Goal: Task Accomplishment & Management: Complete application form

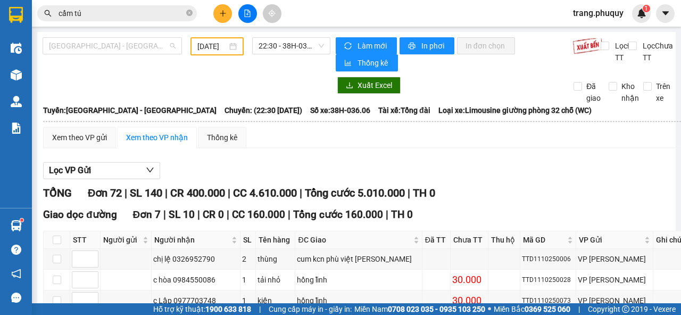
drag, startPoint x: 138, startPoint y: 40, endPoint x: 117, endPoint y: 71, distance: 37.1
click at [136, 45] on span "[GEOGRAPHIC_DATA] - [GEOGRAPHIC_DATA]" at bounding box center [112, 46] width 127 height 16
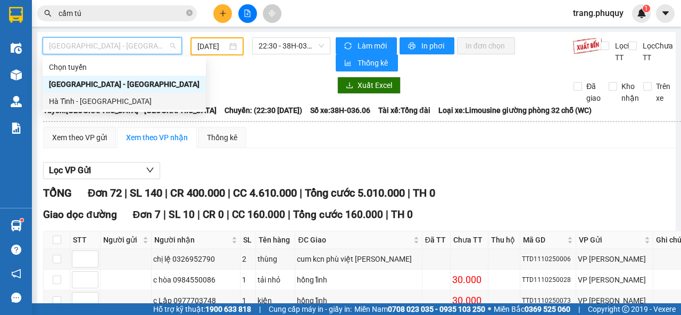
click at [94, 98] on div "Hà Tĩnh - [GEOGRAPHIC_DATA]" at bounding box center [124, 101] width 151 height 12
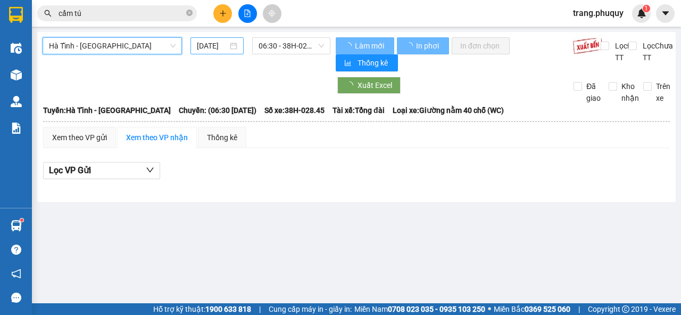
click at [209, 49] on input "[DATE]" at bounding box center [212, 46] width 31 height 12
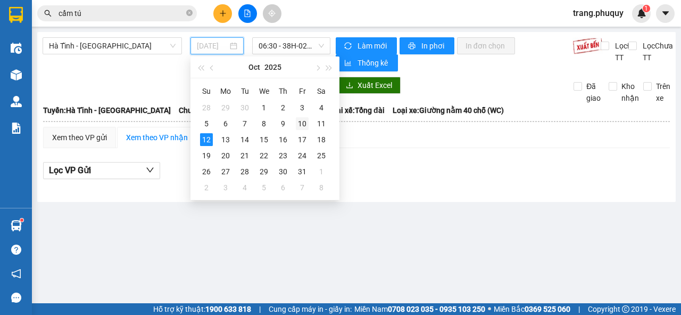
click at [299, 119] on div "10" at bounding box center [302, 123] width 13 height 13
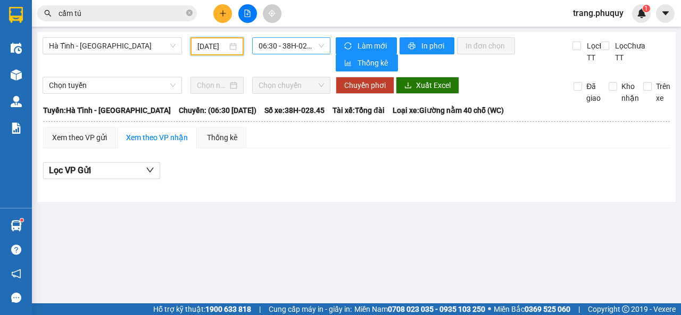
click at [303, 45] on span "06:30 - 38H-028.45 - (Đã hủy)" at bounding box center [291, 46] width 65 height 16
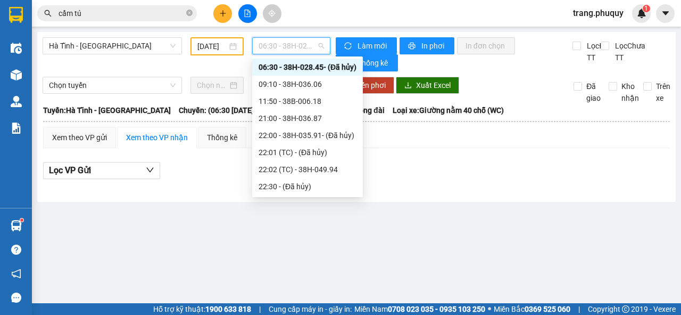
scroll to position [85, 0]
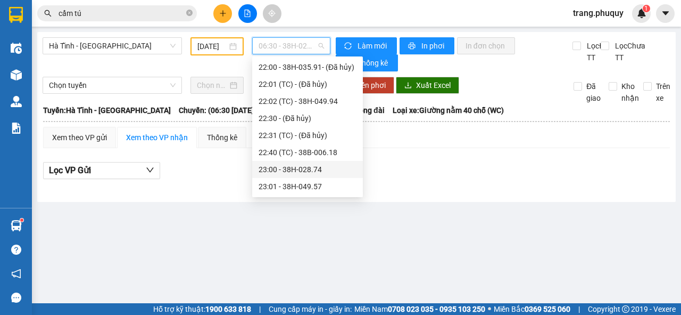
click at [306, 168] on div "23:00 - 38H-028.74" at bounding box center [308, 169] width 98 height 12
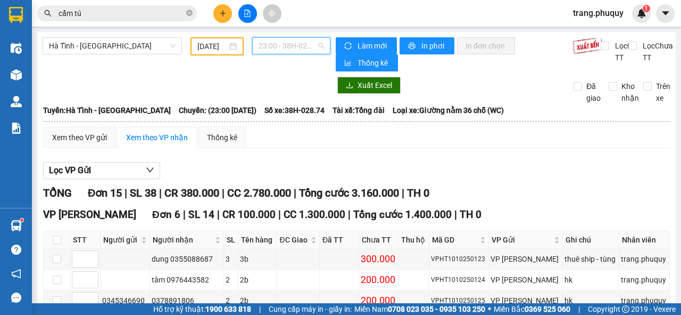
click at [273, 49] on span "23:00 - 38H-028.74" at bounding box center [291, 46] width 65 height 16
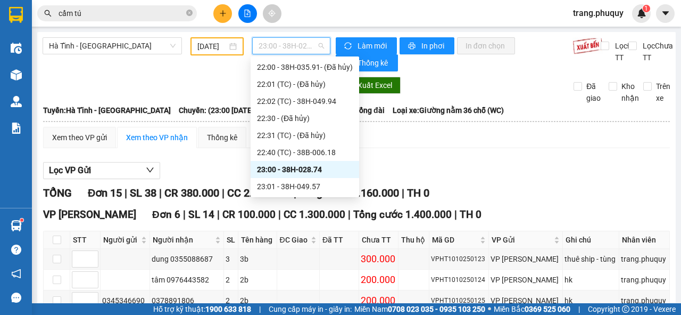
click at [226, 45] on div "[DATE]" at bounding box center [216, 46] width 39 height 12
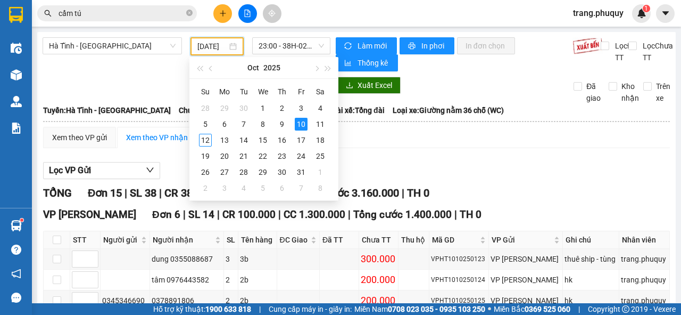
scroll to position [0, 8]
click at [320, 123] on div "11" at bounding box center [320, 124] width 13 height 13
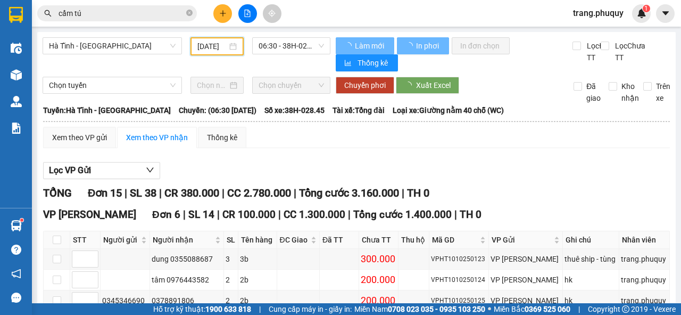
type input "[DATE]"
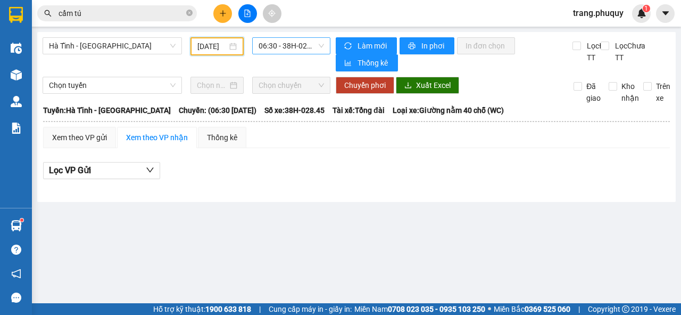
scroll to position [17, 0]
click at [294, 48] on span "06:30 - 38H-028.45 - (Đã hủy)" at bounding box center [291, 46] width 65 height 16
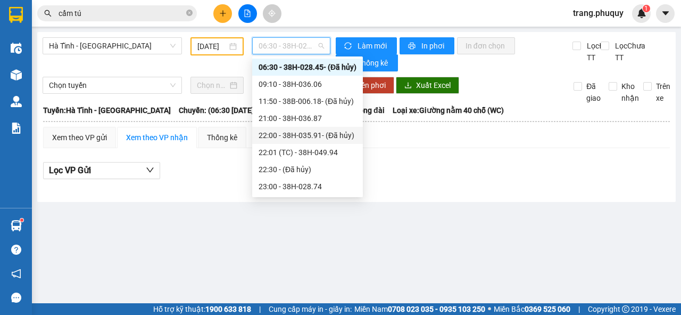
scroll to position [34, 0]
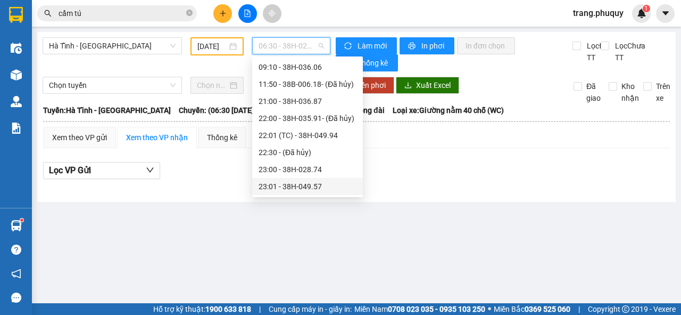
click at [304, 184] on div "23:01 - 38H-049.57" at bounding box center [308, 186] width 98 height 12
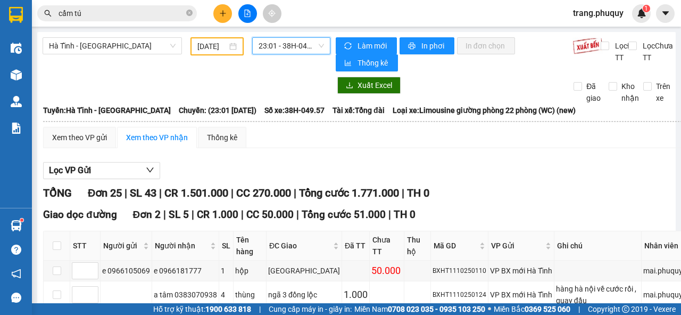
click at [277, 49] on span "23:01 - 38H-049.57" at bounding box center [291, 46] width 65 height 16
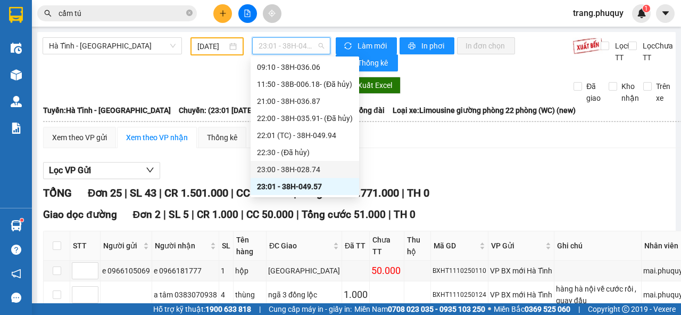
click at [287, 164] on div "23:00 - 38H-028.74" at bounding box center [305, 169] width 96 height 12
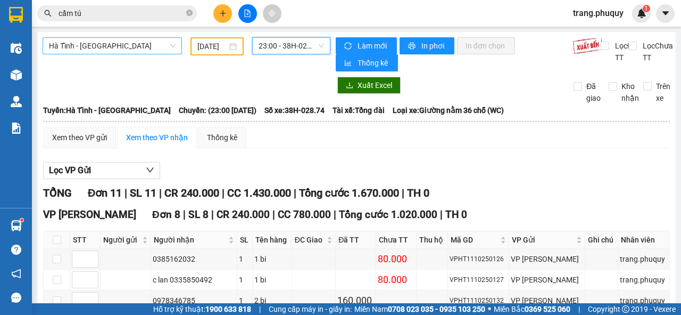
click at [88, 44] on span "Hà Tĩnh - [GEOGRAPHIC_DATA]" at bounding box center [112, 46] width 127 height 16
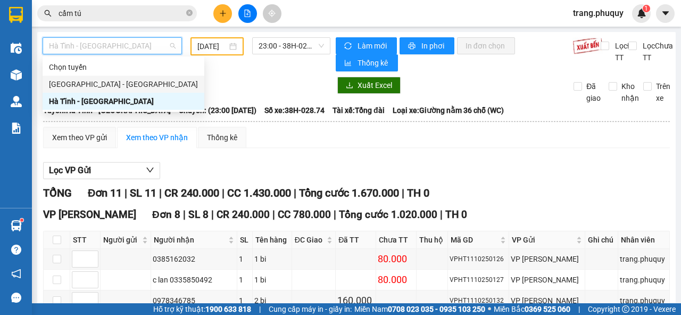
click at [64, 83] on div "[GEOGRAPHIC_DATA] - [GEOGRAPHIC_DATA]" at bounding box center [123, 84] width 149 height 12
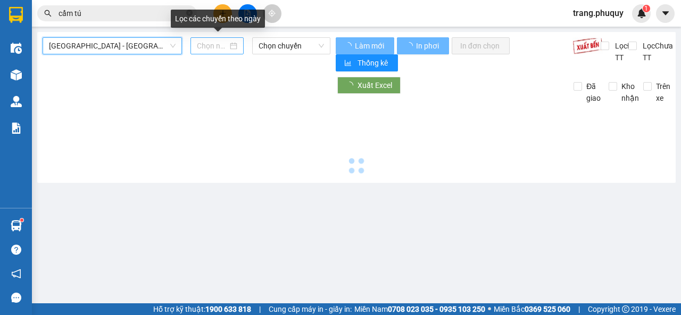
type input "[DATE]"
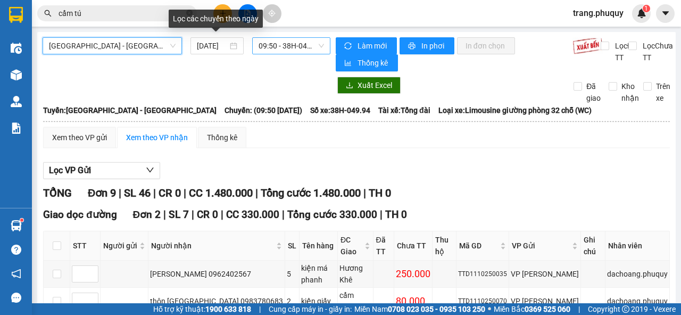
scroll to position [17, 0]
click at [307, 45] on span "09:50 - 38H-049.94" at bounding box center [291, 46] width 65 height 16
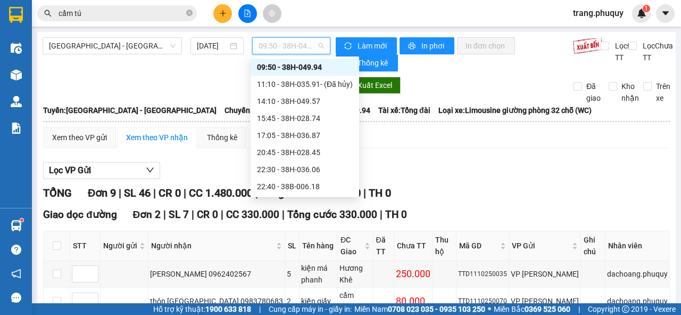
click at [303, 64] on div "09:50 - 38H-049.94" at bounding box center [305, 67] width 96 height 12
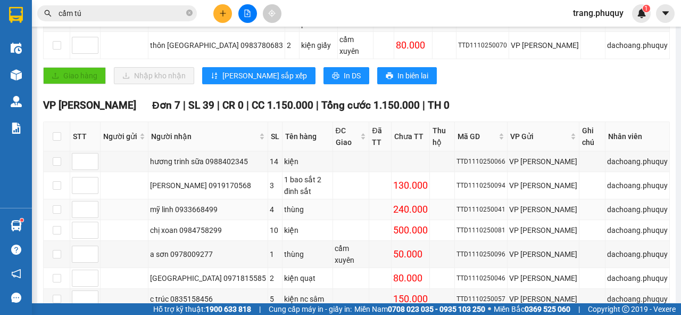
scroll to position [267, 0]
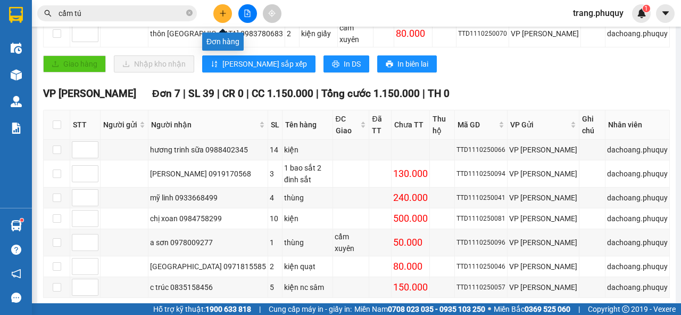
click at [222, 14] on icon "plus" at bounding box center [222, 13] width 1 height 6
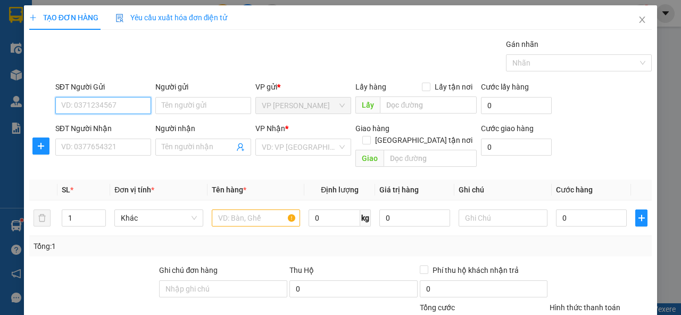
click at [123, 105] on input "SĐT Người Gửi" at bounding box center [103, 105] width 96 height 17
type input "0917104103"
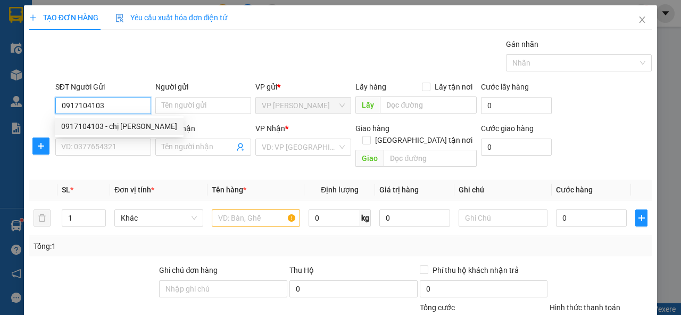
click at [119, 125] on div "0917104103 - chị [PERSON_NAME]" at bounding box center [119, 126] width 116 height 12
type input "chị [PERSON_NAME]"
type input "0917104103"
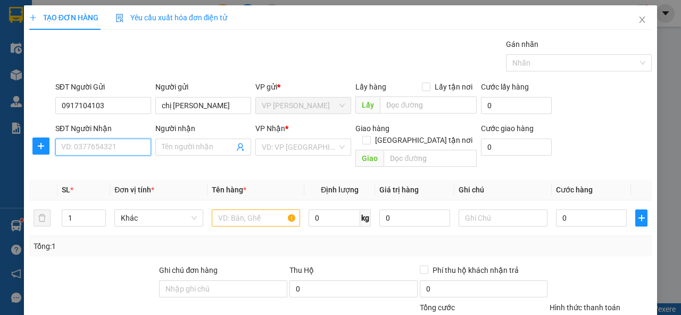
click at [113, 141] on input "SĐT Người Nhận" at bounding box center [103, 146] width 96 height 17
type input "0982332617"
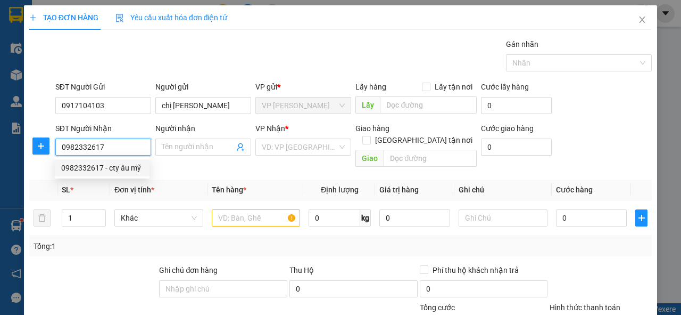
click at [100, 167] on div "0982332617 - cty âu mỹ" at bounding box center [102, 168] width 82 height 12
type input "cty âu mỹ"
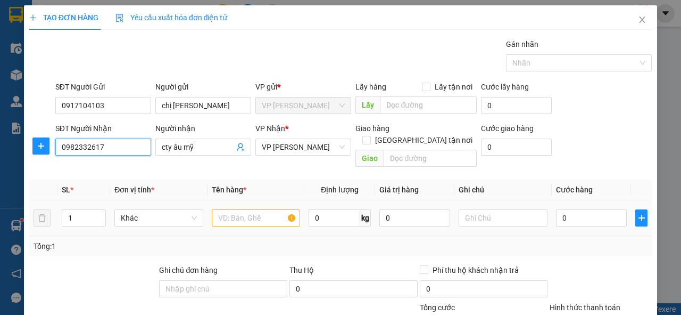
type input "0982332617"
click at [225, 209] on input "text" at bounding box center [256, 217] width 89 height 17
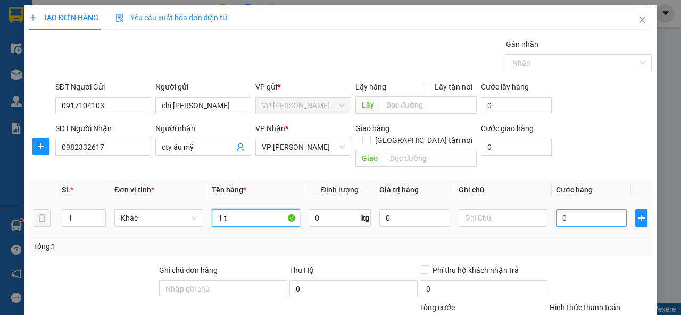
type input "1 t"
click at [580, 209] on input "0" at bounding box center [591, 217] width 71 height 17
type input "4"
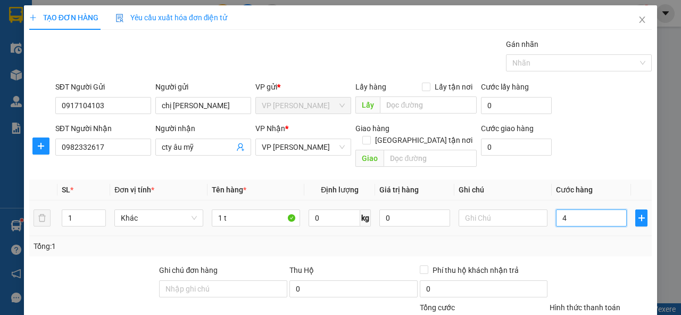
type input "40"
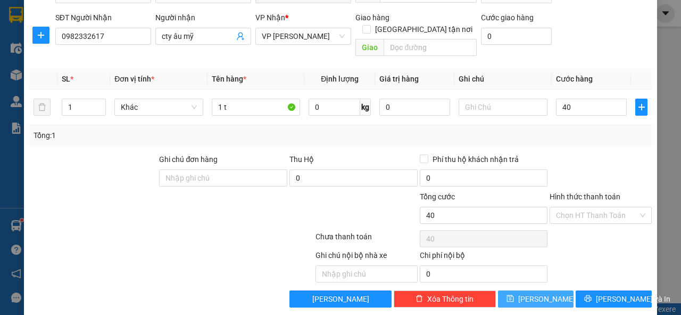
type input "40.000"
click at [543, 290] on button "[PERSON_NAME]" at bounding box center [536, 298] width 76 height 17
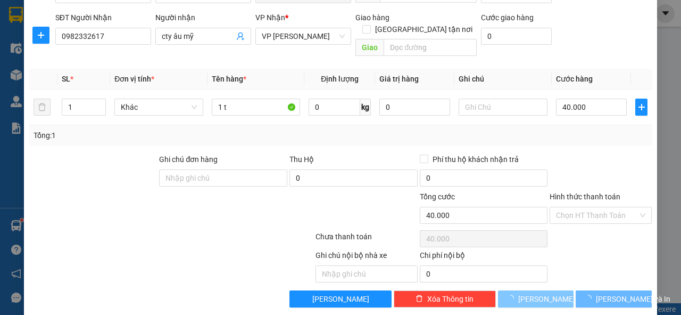
type input "0"
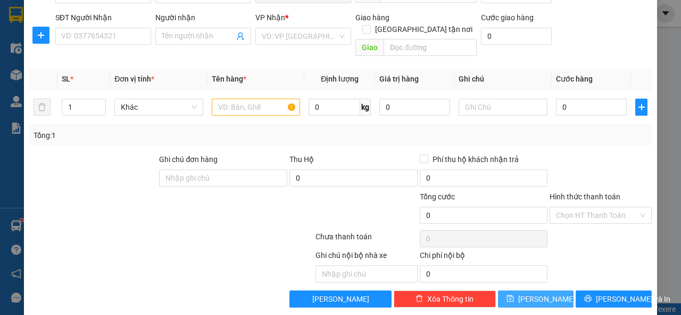
scroll to position [0, 0]
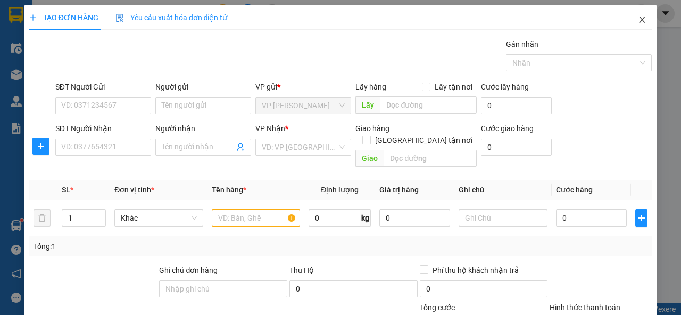
click at [638, 23] on icon "close" at bounding box center [642, 19] width 9 height 9
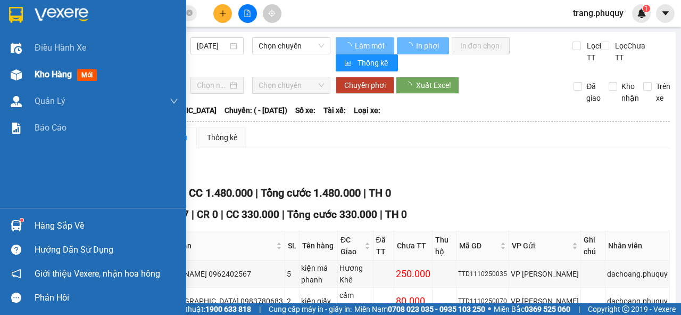
click at [43, 70] on span "Kho hàng" at bounding box center [53, 74] width 37 height 10
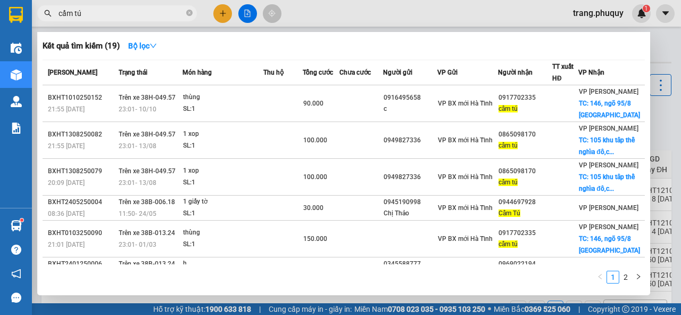
drag, startPoint x: 97, startPoint y: 14, endPoint x: 51, endPoint y: 26, distance: 48.2
click at [51, 23] on div "Kết quả tìm kiếm ( 19 ) Bộ lọc Mã ĐH Trạng thái Món hàng Thu hộ Tổng cước Chưa …" at bounding box center [104, 13] width 208 height 19
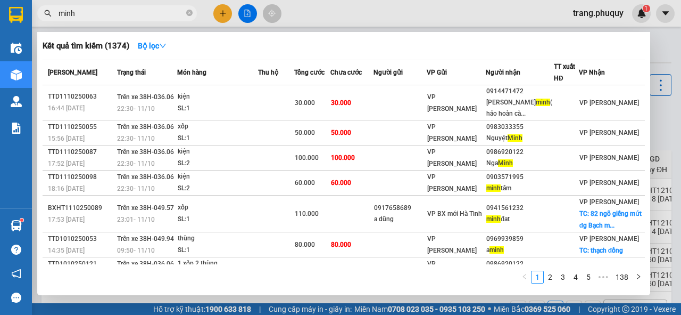
drag, startPoint x: 79, startPoint y: 13, endPoint x: 53, endPoint y: 14, distance: 25.6
click at [53, 14] on span "minh" at bounding box center [117, 13] width 160 height 16
type input "minh"
click at [249, 13] on div at bounding box center [340, 157] width 681 height 315
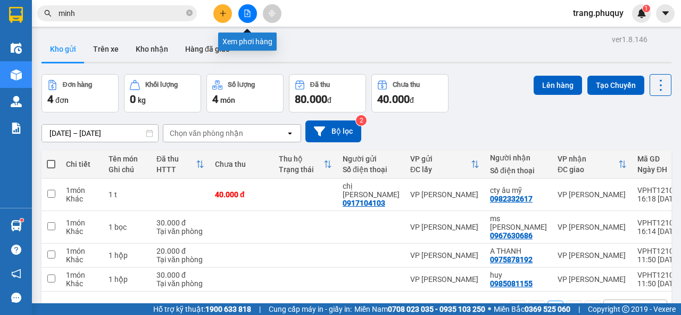
click at [248, 13] on icon "file-add" at bounding box center [247, 13] width 7 height 7
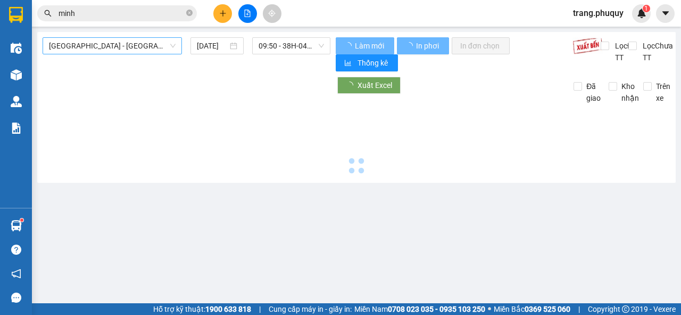
click at [86, 42] on span "[GEOGRAPHIC_DATA] - [GEOGRAPHIC_DATA]" at bounding box center [112, 46] width 127 height 16
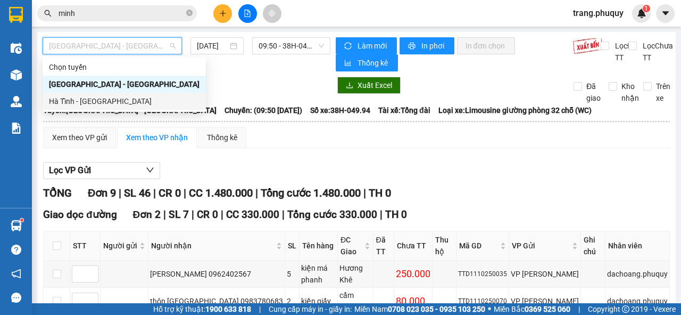
click at [85, 100] on div "Hà Tĩnh - [GEOGRAPHIC_DATA]" at bounding box center [124, 101] width 151 height 12
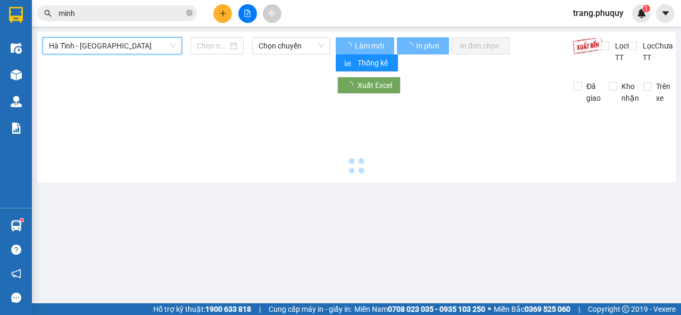
type input "[DATE]"
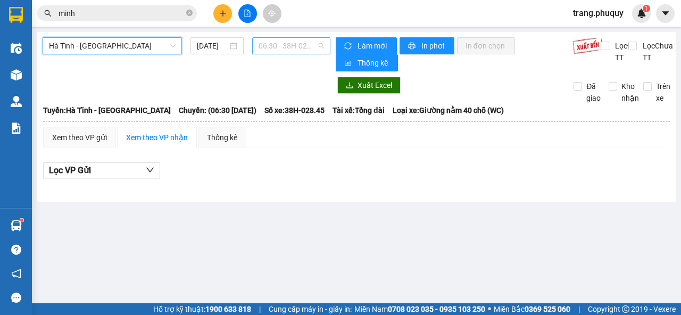
click at [297, 42] on span "06:30 - 38H-028.45" at bounding box center [291, 46] width 65 height 16
click at [100, 45] on span "Hà Tĩnh - [GEOGRAPHIC_DATA]" at bounding box center [112, 46] width 127 height 16
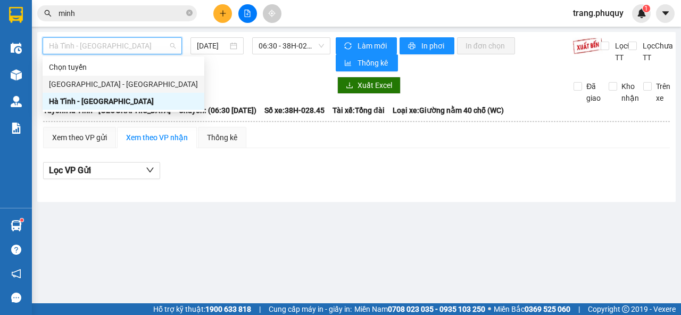
click at [82, 85] on div "[GEOGRAPHIC_DATA] - [GEOGRAPHIC_DATA]" at bounding box center [123, 84] width 149 height 12
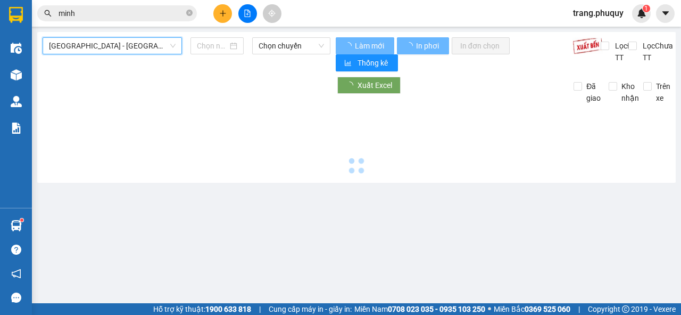
type input "[DATE]"
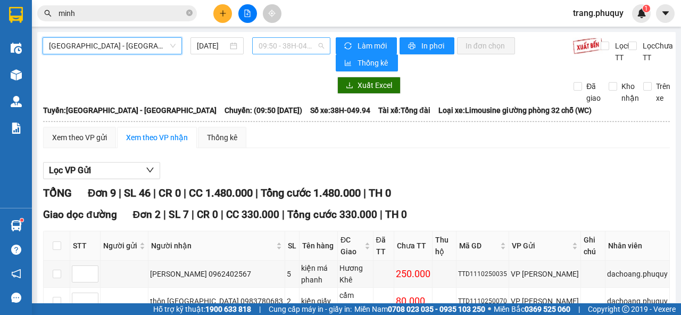
click at [281, 46] on span "09:50 - 38H-049.94" at bounding box center [291, 46] width 65 height 16
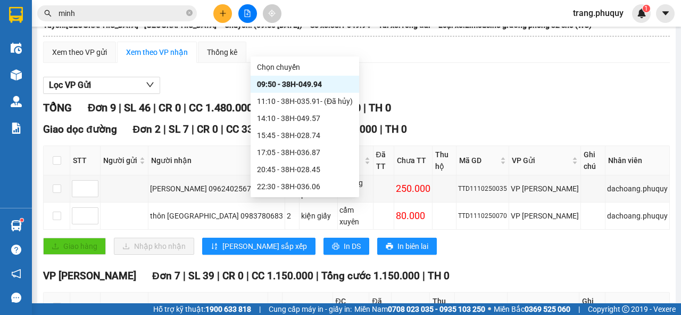
scroll to position [17, 0]
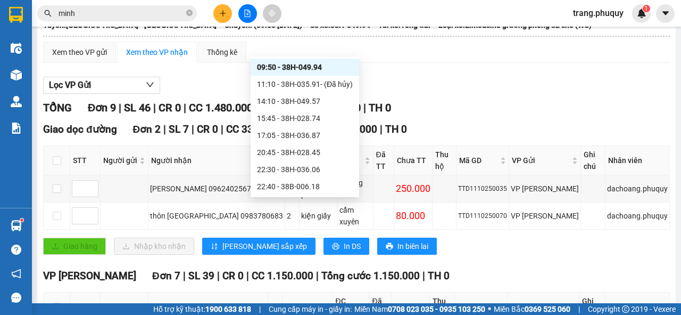
click at [322, 67] on div "09:50 - 38H-049.94" at bounding box center [305, 67] width 96 height 12
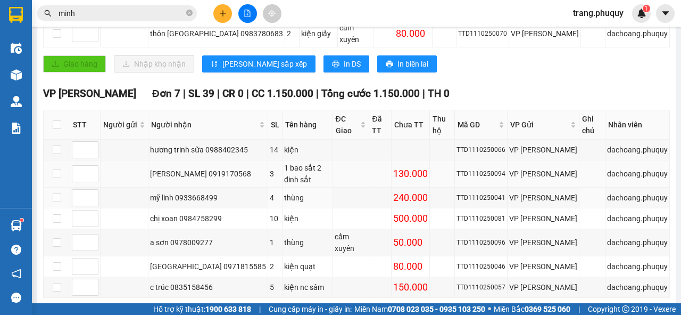
scroll to position [139, 0]
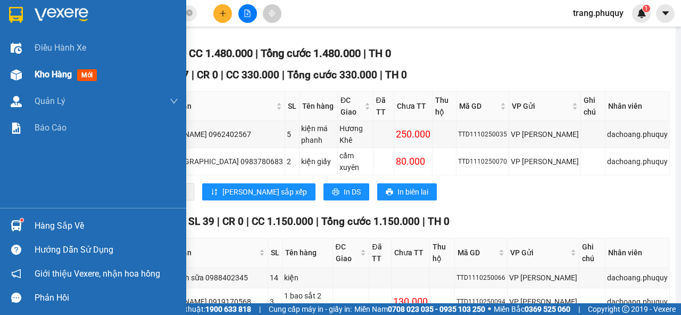
click at [62, 78] on span "Kho hàng" at bounding box center [53, 74] width 37 height 10
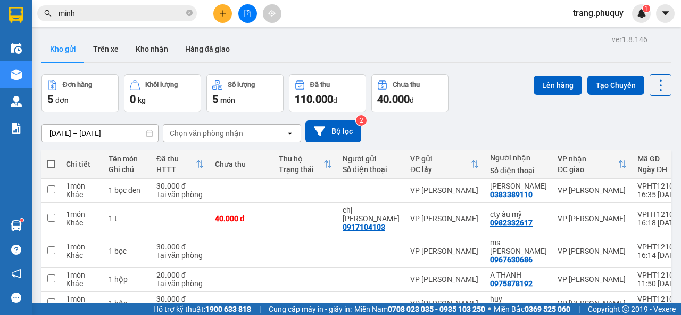
click at [260, 40] on div "Kho gửi Trên xe Kho nhận Hàng đã giao" at bounding box center [357, 50] width 630 height 28
click at [243, 13] on button at bounding box center [247, 13] width 19 height 19
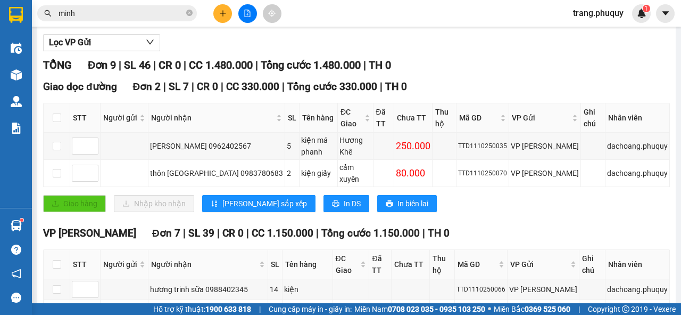
scroll to position [85, 0]
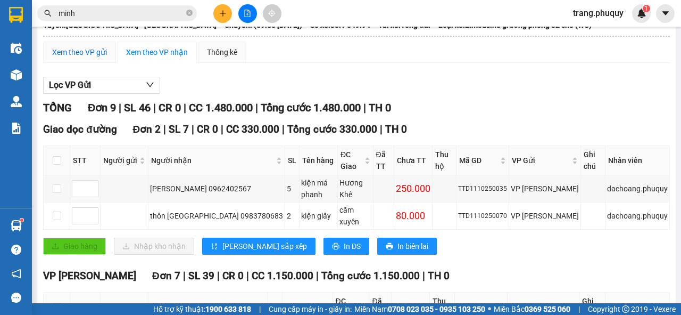
click at [88, 53] on div "Xem theo VP gửi" at bounding box center [79, 52] width 55 height 12
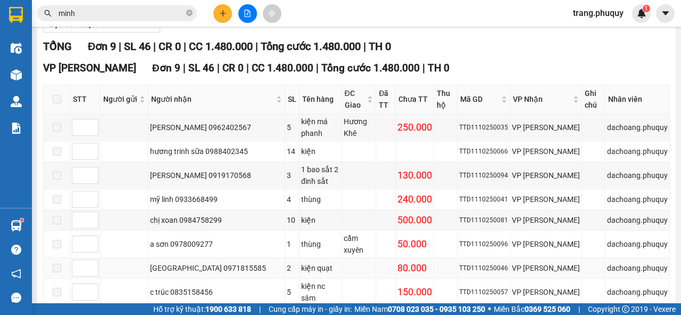
scroll to position [187, 0]
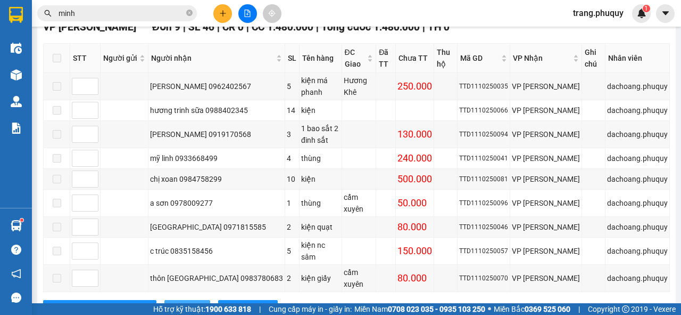
click at [185, 302] on span "In DS" at bounding box center [193, 308] width 17 height 12
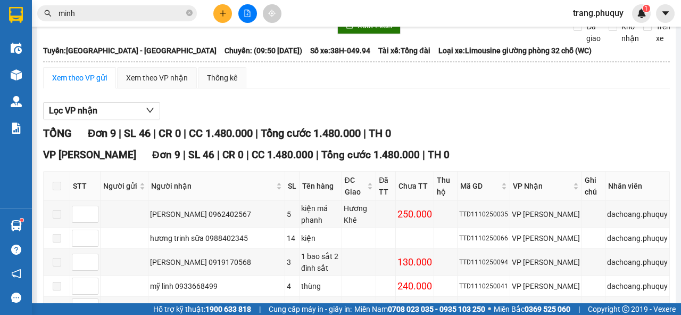
scroll to position [0, 0]
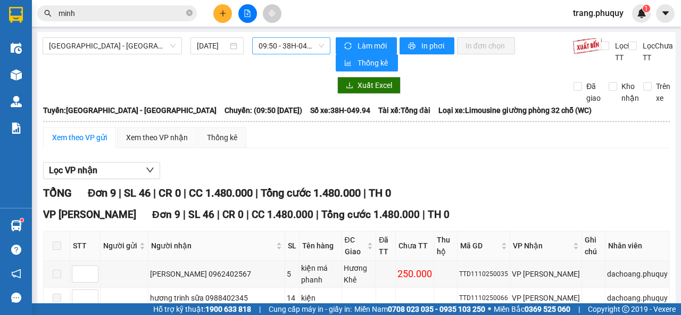
click at [286, 42] on span "09:50 - 38H-049.94" at bounding box center [291, 46] width 65 height 16
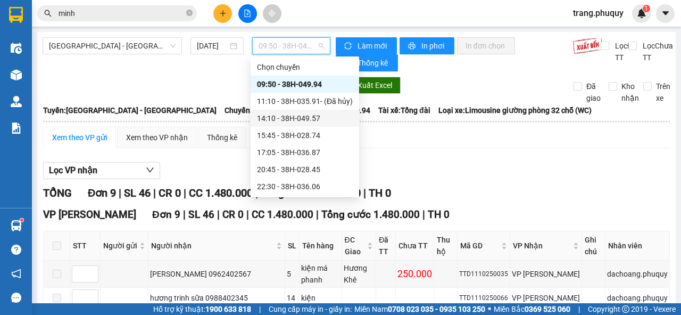
click at [295, 118] on div "14:10 - 38H-049.57" at bounding box center [305, 118] width 96 height 12
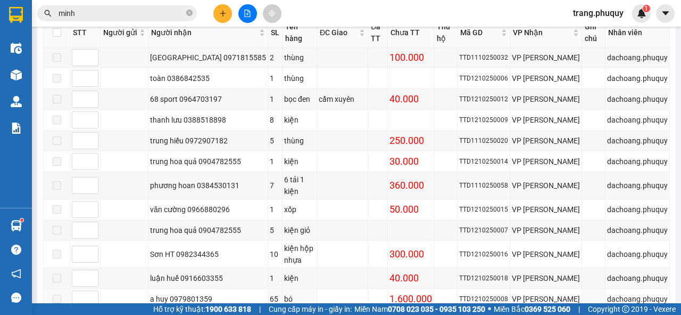
scroll to position [376, 0]
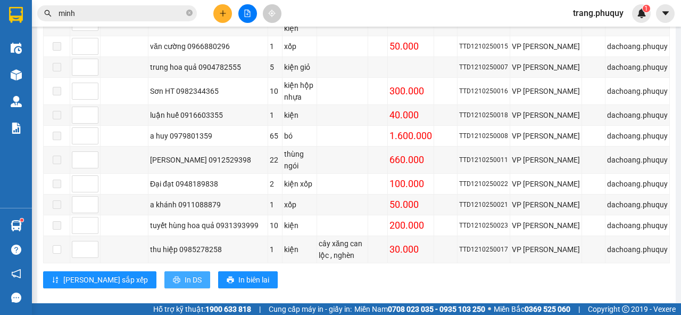
click at [185, 274] on span "In DS" at bounding box center [193, 280] width 17 height 12
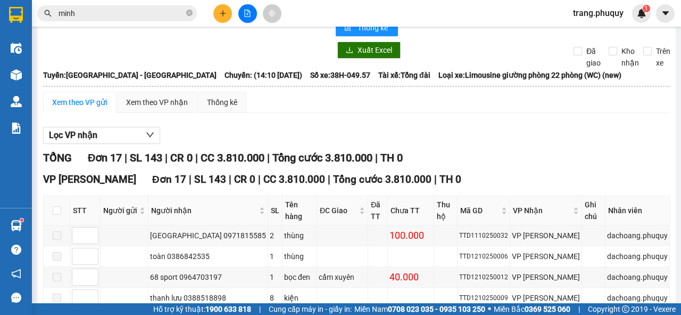
scroll to position [0, 0]
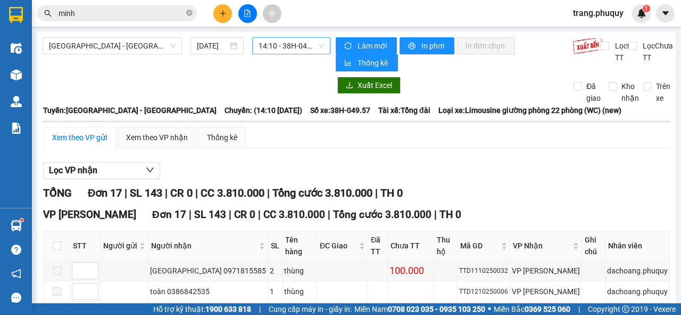
click at [279, 47] on span "14:10 - 38H-049.57" at bounding box center [291, 46] width 65 height 16
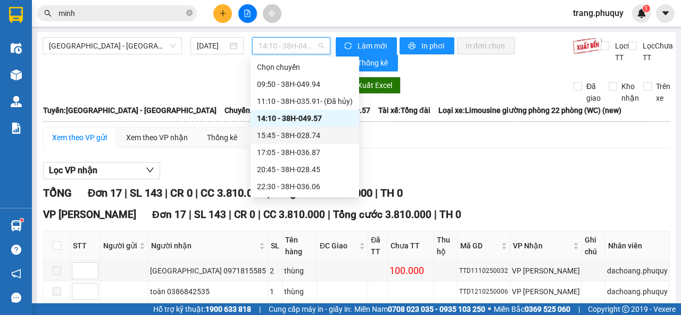
click at [296, 132] on div "15:45 - 38H-028.74" at bounding box center [305, 135] width 96 height 12
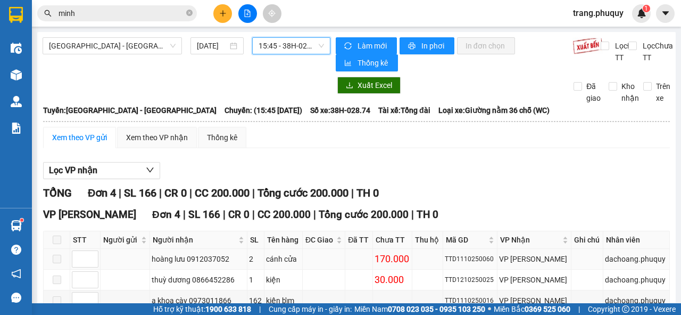
scroll to position [85, 0]
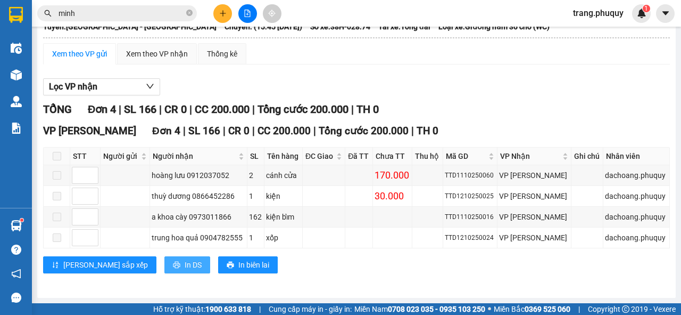
click at [185, 268] on span "In DS" at bounding box center [193, 265] width 17 height 12
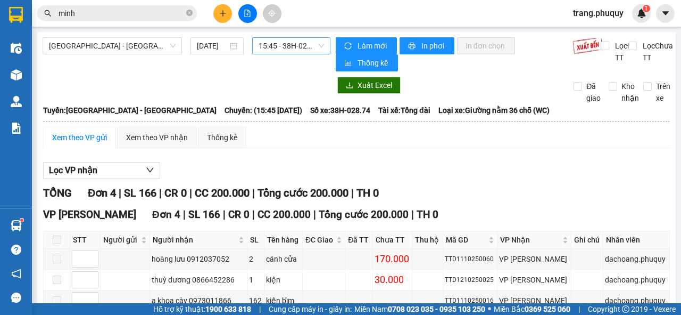
click at [275, 49] on span "15:45 - 38H-028.74" at bounding box center [291, 46] width 65 height 16
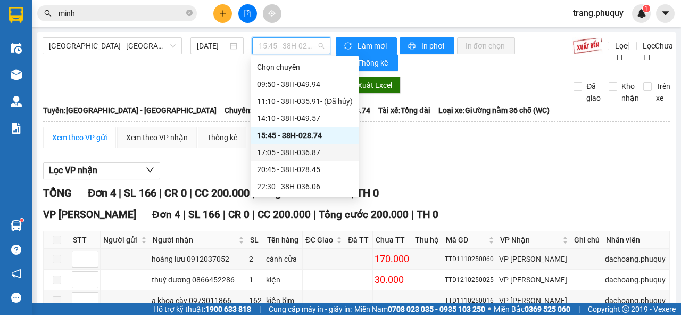
click at [294, 153] on div "17:05 - 38H-036.87" at bounding box center [305, 152] width 96 height 12
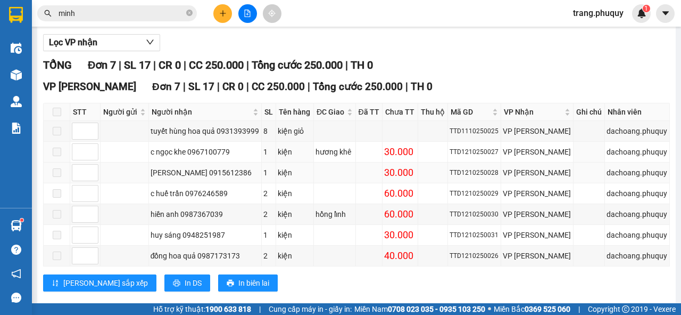
scroll to position [146, 0]
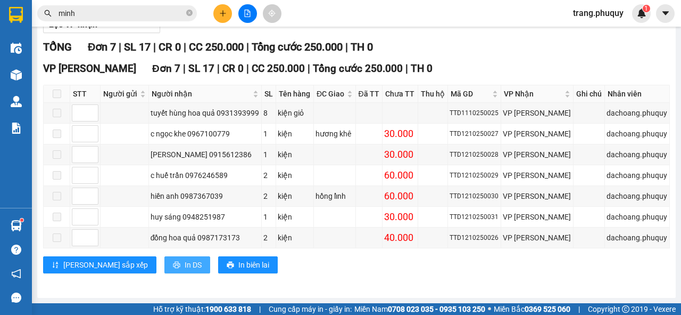
click at [185, 260] on span "In DS" at bounding box center [193, 265] width 17 height 12
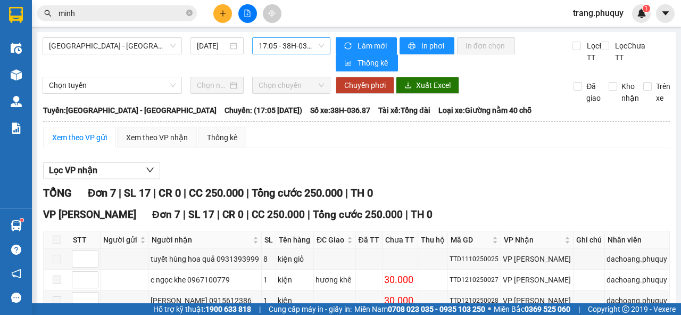
click at [269, 44] on span "17:05 - 38H-036.87" at bounding box center [291, 46] width 65 height 16
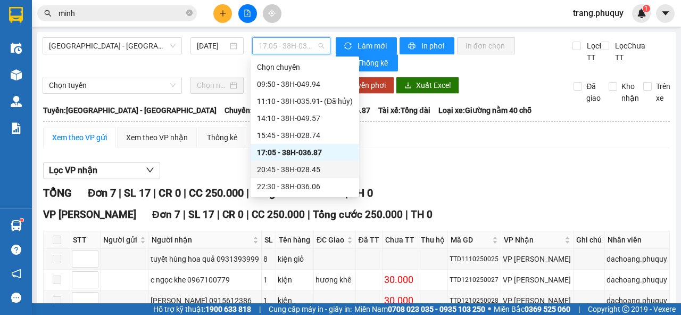
click at [287, 163] on div "20:45 - 38H-028.45" at bounding box center [305, 169] width 96 height 12
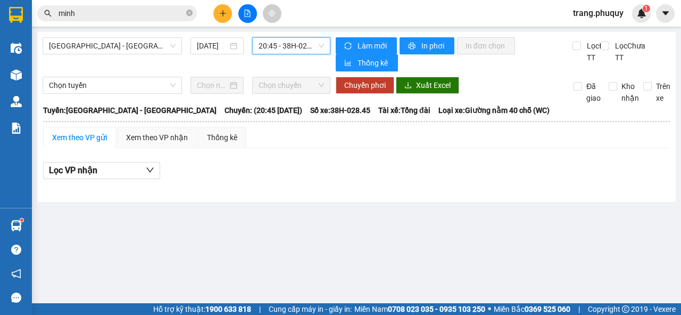
click at [273, 43] on span "20:45 - 38H-028.45" at bounding box center [291, 46] width 65 height 16
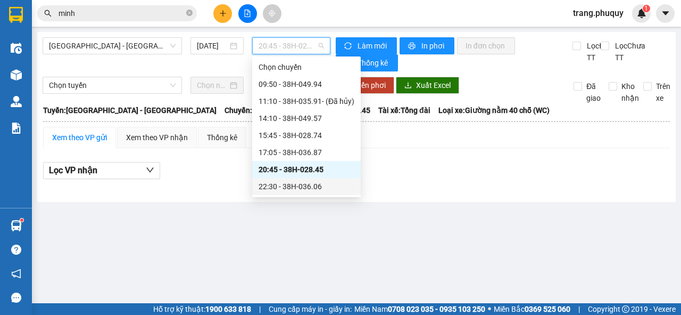
click at [290, 186] on div "22:30 - 38H-036.06" at bounding box center [307, 186] width 96 height 12
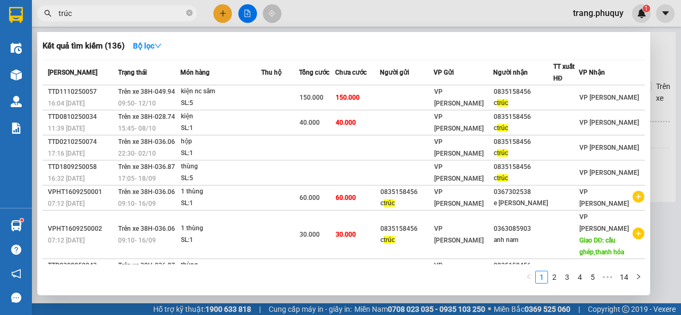
type input "trúc"
